Goal: Information Seeking & Learning: Learn about a topic

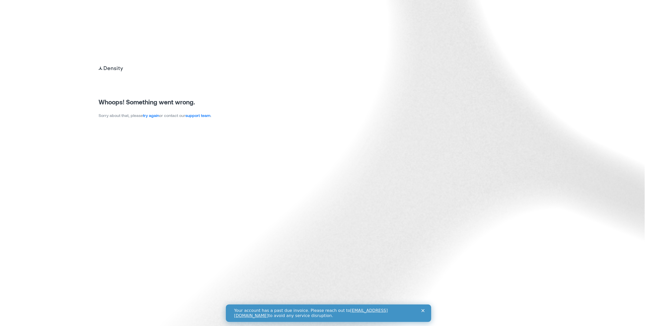
click at [151, 115] on link "try again" at bounding box center [151, 115] width 16 height 5
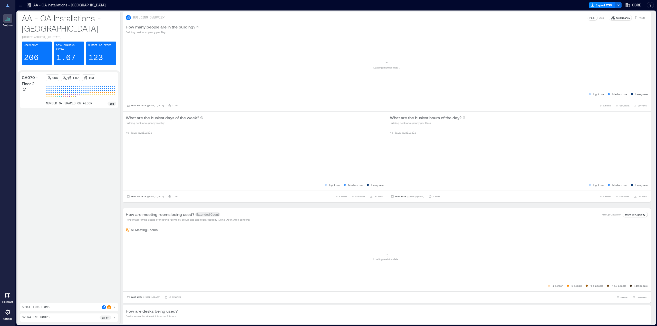
click at [22, 7] on icon at bounding box center [20, 5] width 5 height 5
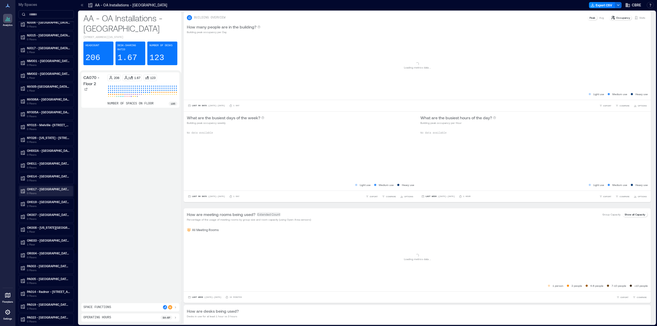
scroll to position [898, 0]
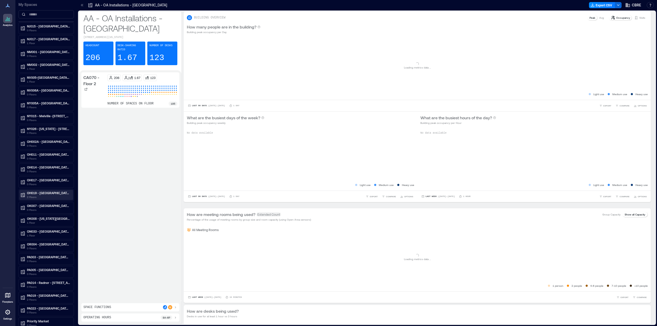
click at [44, 193] on p "OH019 - [GEOGRAPHIC_DATA] - [STREET_ADDRESS]" at bounding box center [48, 193] width 43 height 4
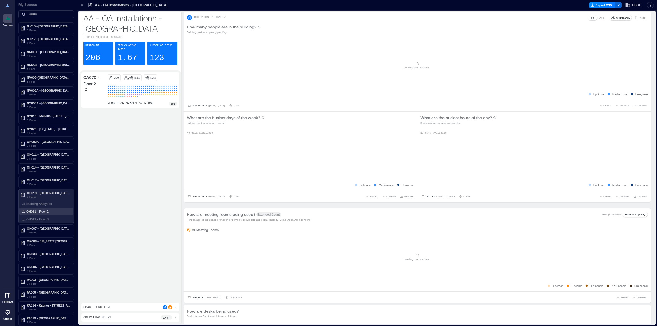
click at [42, 211] on p "OH011 - Floor 2" at bounding box center [37, 211] width 22 height 4
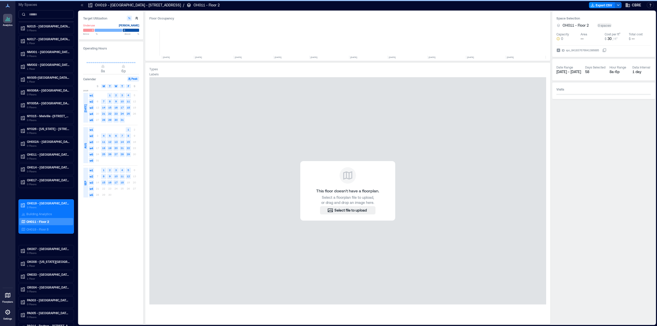
scroll to position [0, 1898]
click at [40, 228] on p "OH019 - Floor 8" at bounding box center [37, 229] width 22 height 4
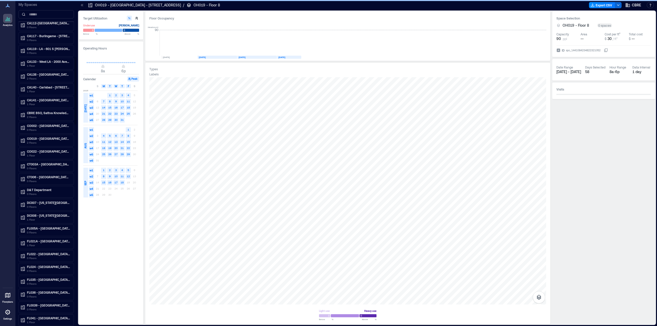
scroll to position [272, 0]
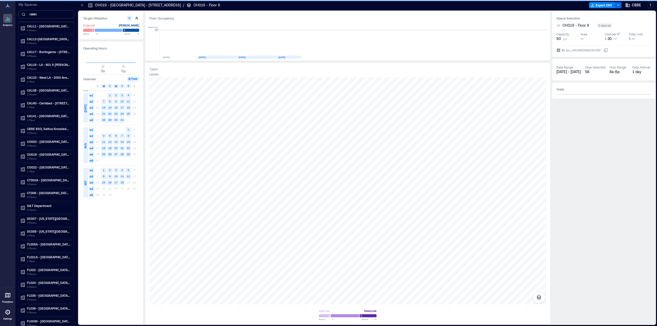
click at [44, 16] on input at bounding box center [45, 14] width 55 height 8
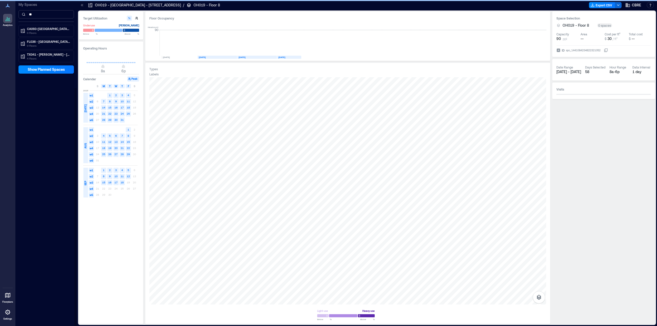
scroll to position [0, 0]
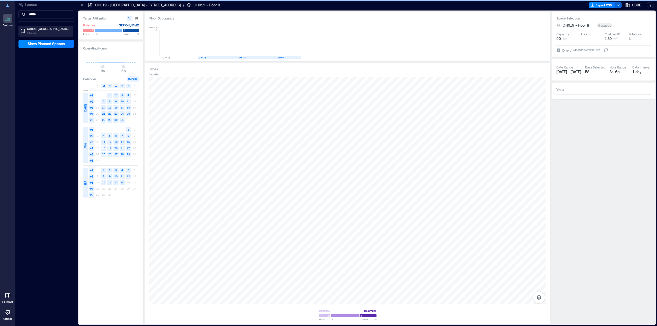
type input "*****"
click at [44, 28] on p "CA093-[GEOGRAPHIC_DATA]-[STREET_ADDRESS]..." at bounding box center [48, 29] width 43 height 4
click at [39, 38] on p "Building Analytics" at bounding box center [38, 39] width 25 height 4
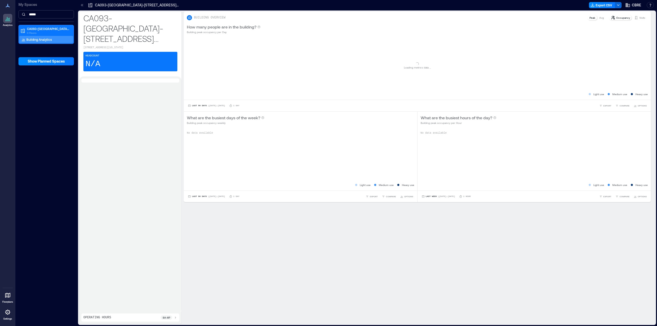
click at [56, 15] on input "*****" at bounding box center [45, 14] width 55 height 8
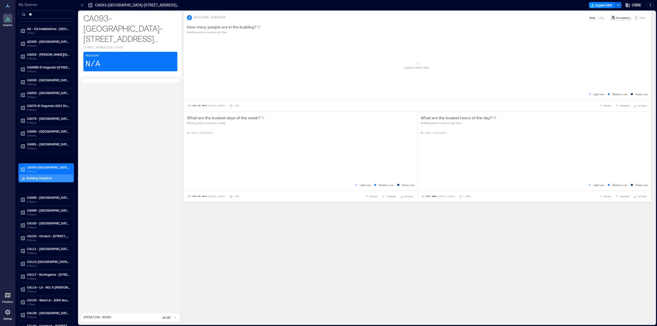
type input "*"
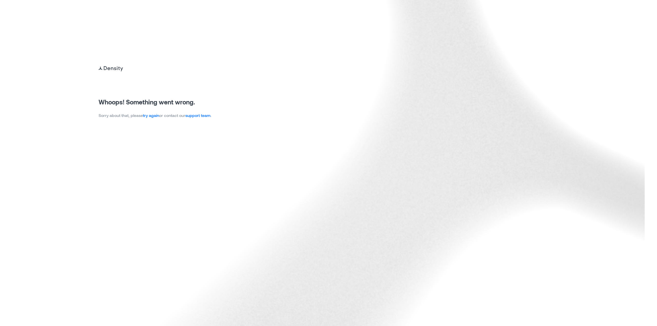
click at [159, 118] on link "try again" at bounding box center [151, 115] width 16 height 5
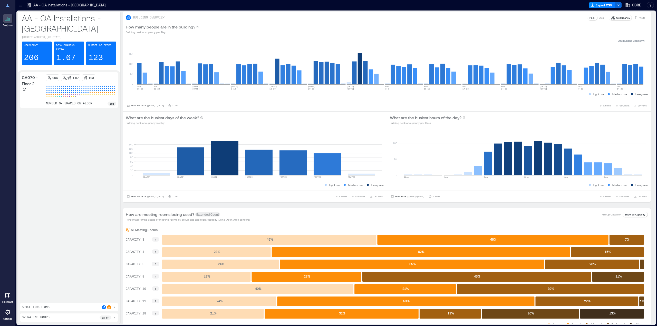
click at [20, 4] on icon at bounding box center [20, 4] width 3 height 1
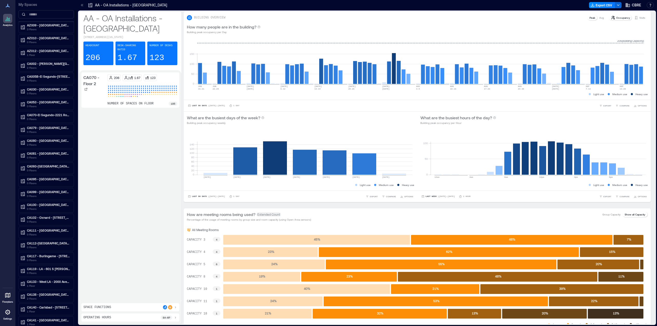
scroll to position [154, 0]
click at [50, 94] on p "0 Floors" at bounding box center [48, 94] width 43 height 4
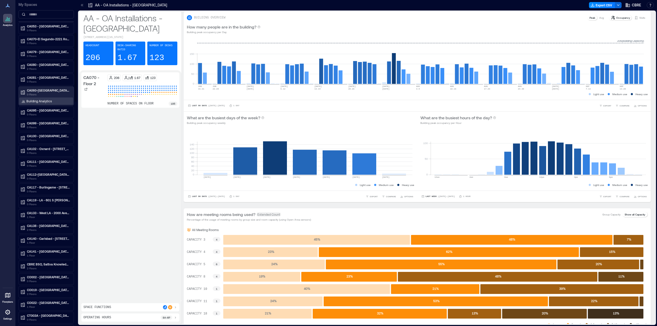
click at [44, 100] on p "Building Analytics" at bounding box center [38, 101] width 25 height 4
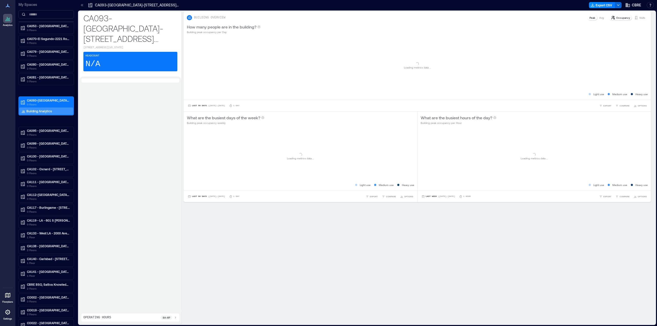
scroll to position [144, 0]
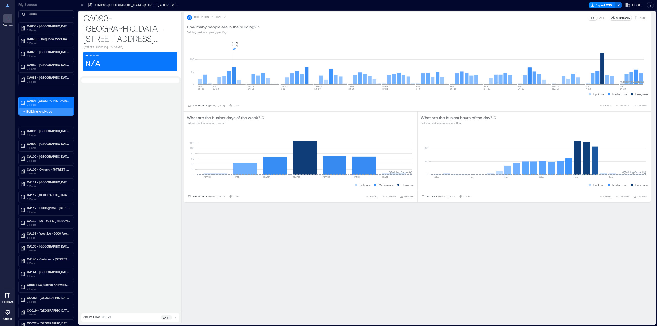
click at [234, 70] on rect at bounding box center [420, 62] width 447 height 44
click at [44, 112] on p "Building Analytics" at bounding box center [38, 111] width 25 height 4
click at [206, 105] on button "Last 90 Days | Jun 19 - Sep 18" at bounding box center [206, 105] width 39 height 5
click at [200, 97] on span "Custom" at bounding box center [197, 96] width 11 height 4
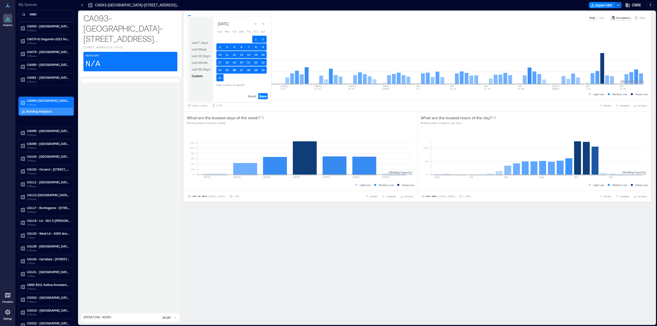
click at [233, 69] on button "26" at bounding box center [234, 69] width 7 height 7
click at [254, 23] on div "Go to previous month" at bounding box center [255, 23] width 5 height 5
click at [254, 23] on div "Go to previous month" at bounding box center [255, 24] width 5 height 5
click at [221, 42] on button "1" at bounding box center [219, 40] width 7 height 7
click at [263, 23] on div "Go to next month" at bounding box center [262, 24] width 5 height 5
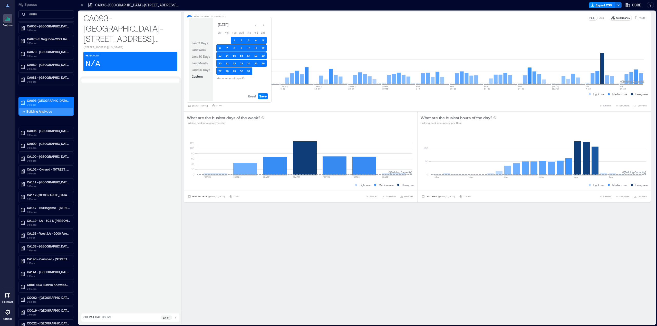
click at [263, 23] on div "Go to next month" at bounding box center [262, 24] width 5 height 5
click at [267, 98] on button "Save" at bounding box center [262, 96] width 9 height 6
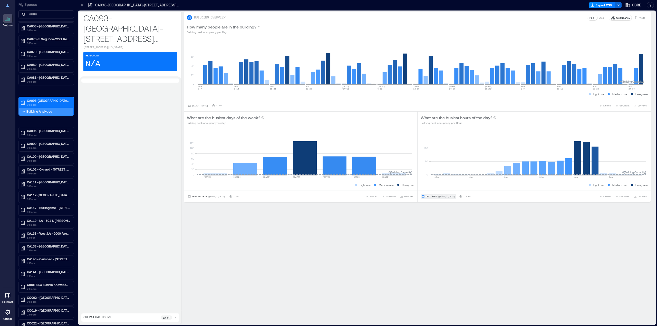
click at [429, 197] on span "Last Week" at bounding box center [431, 197] width 11 height 0
click at [427, 186] on span "Custom" at bounding box center [428, 187] width 11 height 4
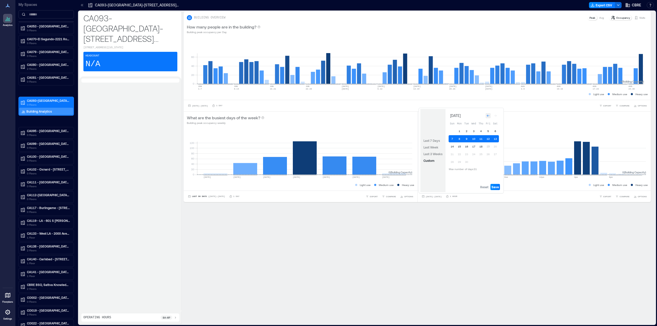
click at [487, 117] on icon "Go to previous month" at bounding box center [488, 115] width 3 height 3
click at [487, 117] on div "Go to previous month" at bounding box center [488, 114] width 5 height 5
click at [494, 116] on icon "Go to next month" at bounding box center [495, 115] width 3 height 3
click at [494, 116] on icon "Go to next month" at bounding box center [495, 114] width 3 height 3
click at [487, 117] on icon "Go to previous month" at bounding box center [488, 115] width 3 height 3
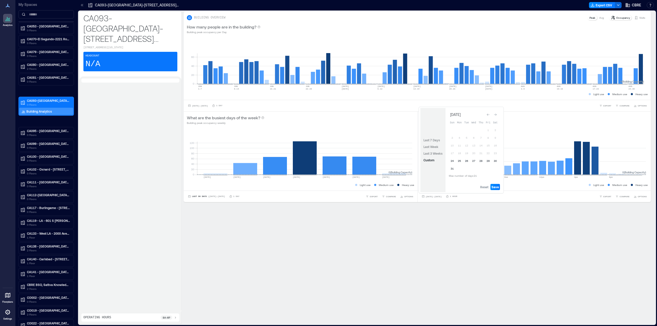
click at [487, 117] on div "Go to previous month" at bounding box center [488, 114] width 5 height 5
click at [485, 186] on span "Reset" at bounding box center [484, 187] width 8 height 4
click at [488, 115] on icon "Go to previous month" at bounding box center [488, 116] width 3 height 2
click at [452, 146] on button "15" at bounding box center [452, 146] width 7 height 7
click at [495, 153] on button "28" at bounding box center [495, 154] width 7 height 7
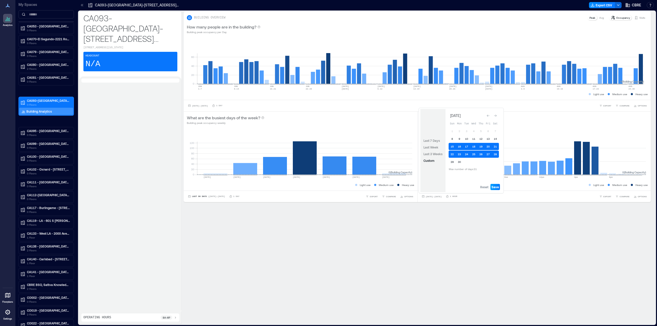
click at [494, 188] on span "Save" at bounding box center [494, 187] width 7 height 4
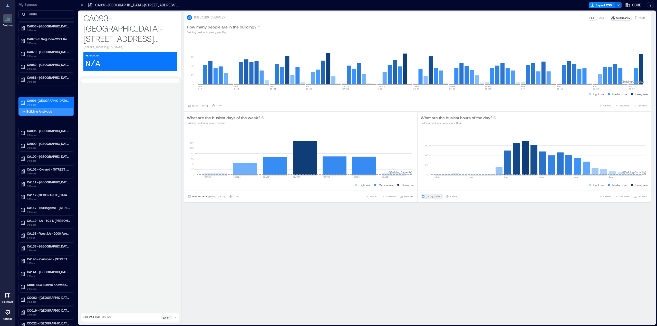
click at [430, 195] on span "Jun 15, 2025 - Jun 28, 2025" at bounding box center [434, 196] width 16 height 3
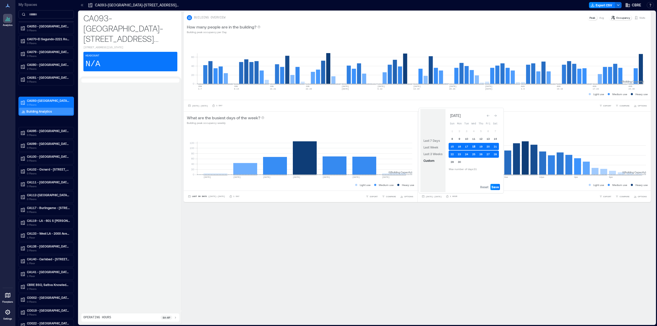
click at [473, 146] on button "18" at bounding box center [473, 146] width 7 height 7
click at [474, 147] on button "18" at bounding box center [473, 146] width 7 height 7
click at [495, 186] on span "Save" at bounding box center [494, 187] width 7 height 4
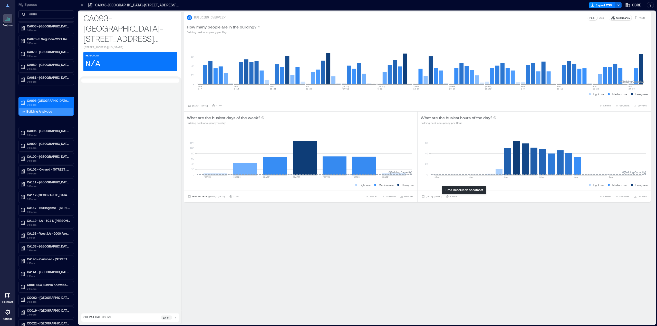
click at [457, 196] on p "1 Hour" at bounding box center [453, 196] width 7 height 3
click at [449, 196] on icon at bounding box center [447, 196] width 3 height 3
click at [457, 197] on p "1 Hour" at bounding box center [453, 196] width 7 height 3
click at [442, 196] on span "Jun 18, 2025 - Jun 18, 2025" at bounding box center [434, 197] width 16 height 2
click at [539, 183] on div "Light use Medium use Heavy use" at bounding box center [534, 184] width 227 height 5
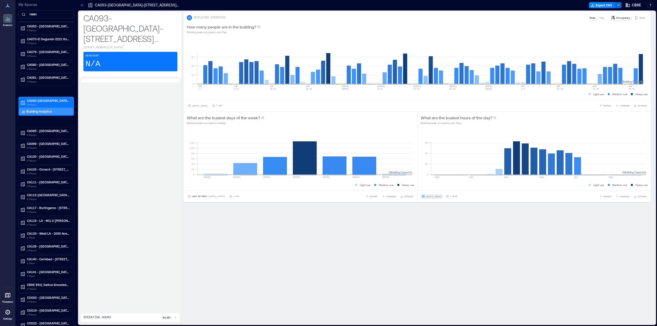
click at [442, 196] on span "Jun 18, 2025 - Jun 18, 2025" at bounding box center [434, 197] width 16 height 2
click at [482, 155] on button "26" at bounding box center [480, 154] width 7 height 7
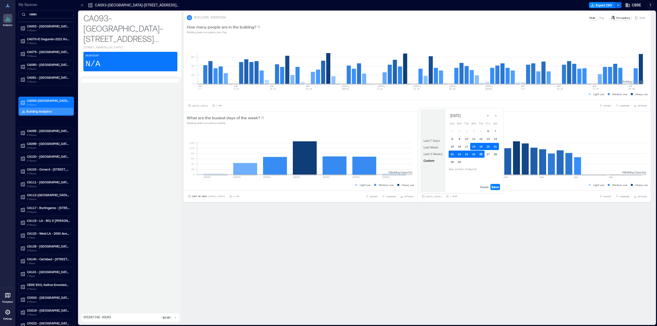
click at [481, 155] on button "26" at bounding box center [480, 154] width 7 height 7
click at [493, 186] on span "Save" at bounding box center [494, 187] width 7 height 4
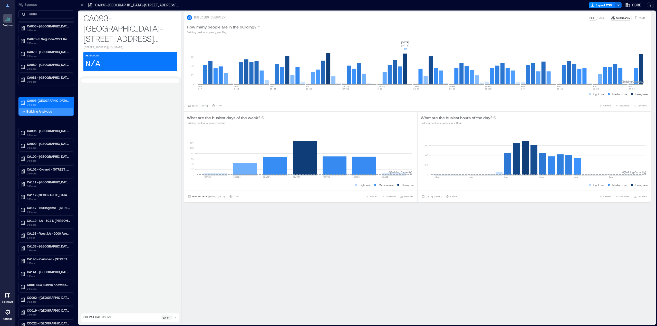
click at [406, 72] on rect at bounding box center [420, 62] width 447 height 44
click at [435, 196] on span "Jun 26, 2025 - Jun 26, 2025" at bounding box center [434, 197] width 16 height 2
click at [496, 116] on icon "Go to next month" at bounding box center [495, 115] width 3 height 3
click at [488, 138] on button "11" at bounding box center [487, 138] width 7 height 7
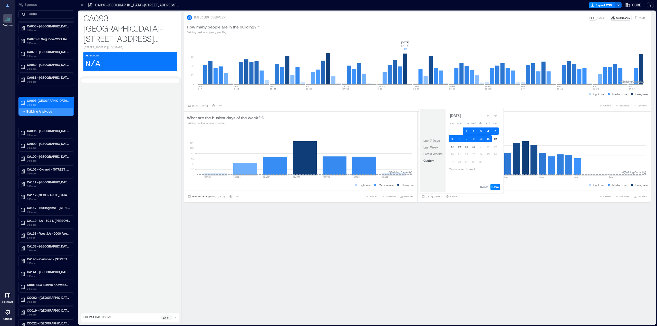
click at [488, 138] on button "11" at bounding box center [487, 138] width 7 height 7
click at [494, 188] on span "Save" at bounding box center [494, 187] width 7 height 4
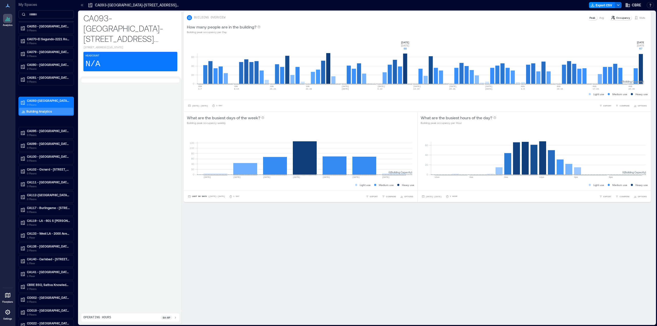
click at [642, 64] on rect at bounding box center [420, 62] width 447 height 44
click at [432, 199] on div "Jul 11, 2025 - Jul 11, 2025 1 Hour EXPORT COMPARE OPTIONS" at bounding box center [535, 197] width 234 height 12
click at [436, 196] on span "Jul 11, 2025 - Jul 11, 2025" at bounding box center [434, 197] width 16 height 2
click at [495, 116] on icon "Go to next month" at bounding box center [495, 115] width 3 height 3
click at [495, 117] on button "Go to next month" at bounding box center [495, 114] width 7 height 7
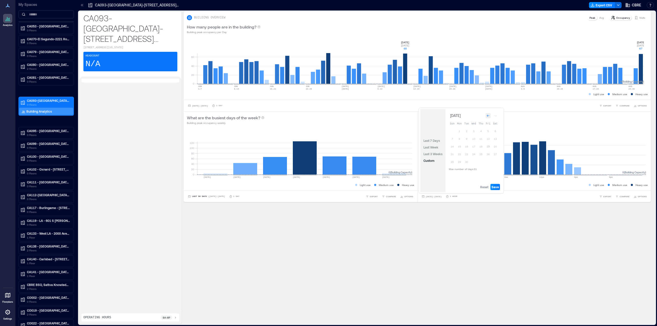
click at [488, 114] on icon "Go to previous month" at bounding box center [488, 115] width 3 height 3
click at [640, 58] on rect at bounding box center [420, 62] width 447 height 44
click at [442, 197] on span "Jul 11, 2025 - Jul 11, 2025" at bounding box center [434, 197] width 16 height 2
click at [483, 185] on span "Reset" at bounding box center [484, 187] width 8 height 4
click at [468, 161] on button "26" at bounding box center [466, 160] width 7 height 7
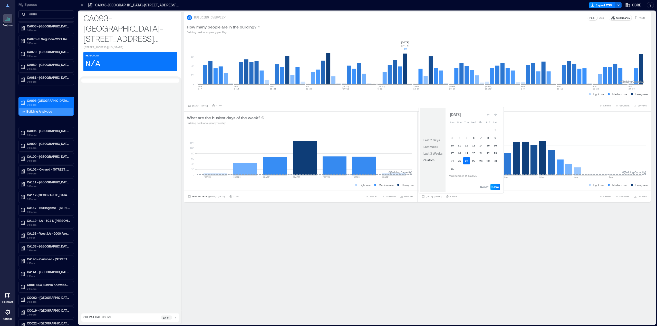
click at [495, 185] on button "Save" at bounding box center [494, 187] width 9 height 6
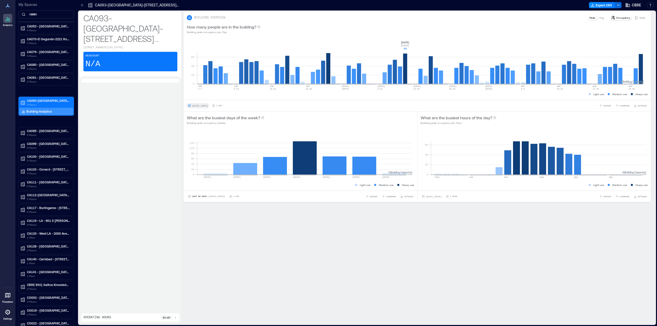
click at [197, 108] on button "Jun 1, 2025 - Aug 26, 2025" at bounding box center [198, 105] width 22 height 5
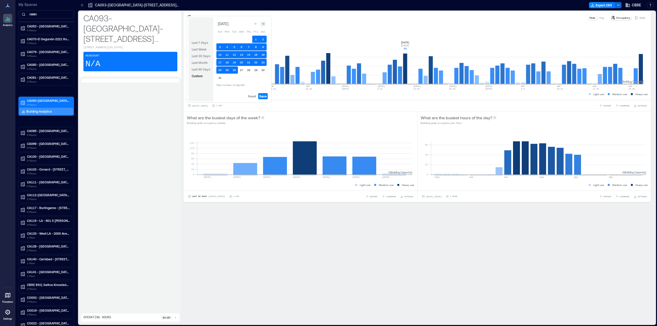
click at [263, 23] on icon "Go to next month" at bounding box center [262, 23] width 3 height 3
click at [256, 25] on icon "Go to previous month" at bounding box center [255, 24] width 3 height 3
click at [240, 69] on button "27" at bounding box center [241, 69] width 7 height 7
click at [248, 53] on button "14" at bounding box center [248, 54] width 7 height 7
click at [253, 96] on span "Reset" at bounding box center [252, 96] width 8 height 4
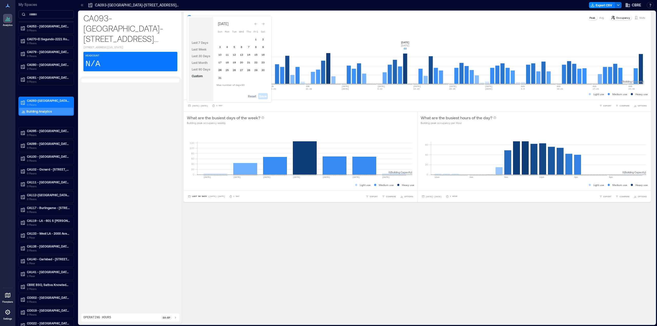
click at [219, 70] on button "24" at bounding box center [219, 69] width 7 height 7
click at [262, 24] on icon "Go to next month" at bounding box center [263, 24] width 3 height 2
click at [248, 56] on button "18" at bounding box center [248, 55] width 7 height 7
click at [261, 95] on span "Save" at bounding box center [262, 96] width 7 height 4
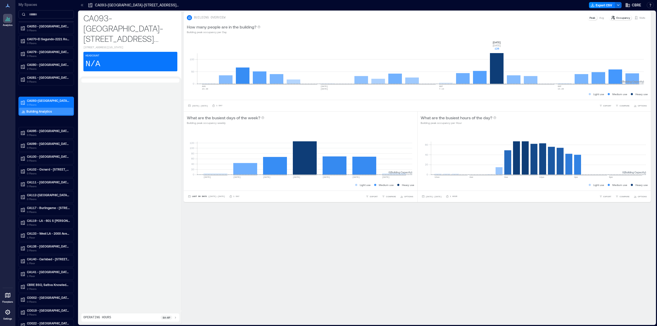
click at [500, 74] on rect at bounding box center [420, 62] width 447 height 44
click at [440, 198] on span "Aug 26, 2025 - Aug 26, 2025" at bounding box center [434, 196] width 16 height 3
click at [497, 115] on div "Go to next month" at bounding box center [495, 114] width 5 height 5
click at [473, 138] on button "10" at bounding box center [473, 138] width 7 height 7
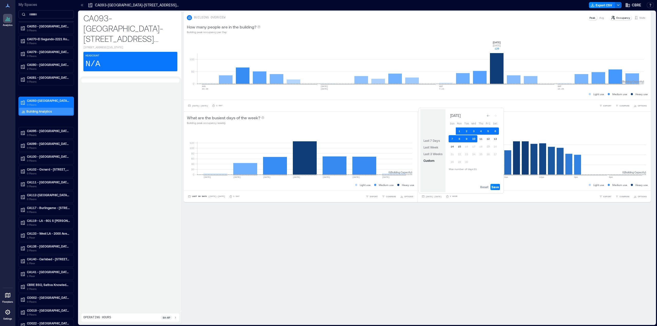
click at [473, 138] on button "10" at bounding box center [473, 138] width 7 height 7
click at [497, 186] on span "Save" at bounding box center [494, 187] width 7 height 4
